Goal: Information Seeking & Learning: Learn about a topic

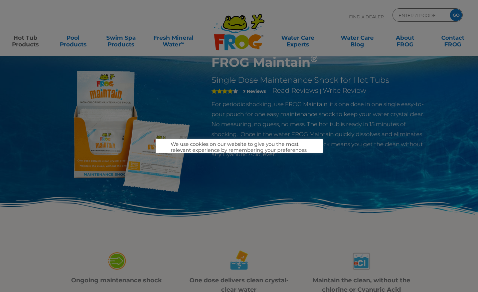
scroll to position [33, 0]
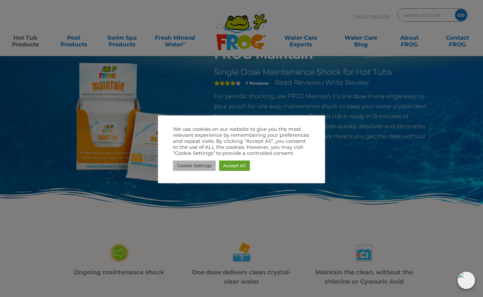
click at [197, 166] on link "Cookie Settings" at bounding box center [194, 166] width 43 height 10
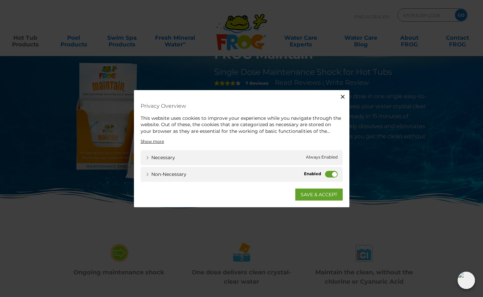
click at [328, 173] on label "Non-necessary" at bounding box center [331, 174] width 13 height 7
click at [0, 0] on input "Non-necessary" at bounding box center [0, 0] width 0 height 0
click at [320, 192] on link "SAVE & ACCEPT" at bounding box center [318, 195] width 47 height 12
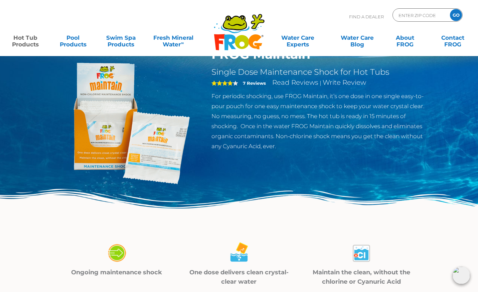
scroll to position [0, 0]
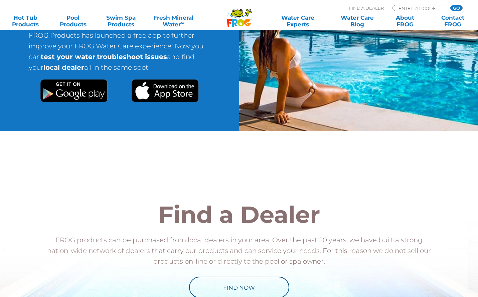
scroll to position [1402, 0]
